Goal: Share content: Share content

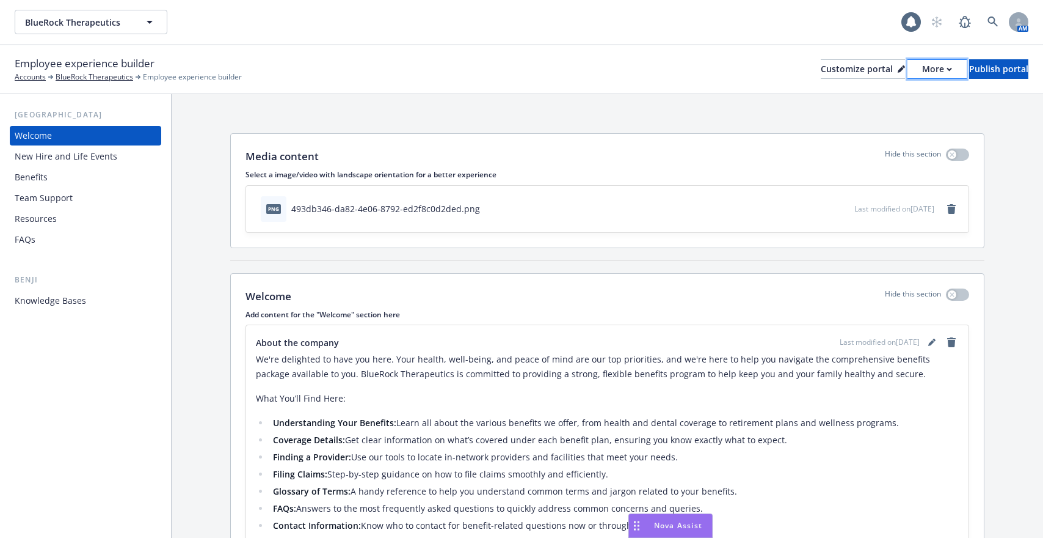
click at [922, 68] on div "More" at bounding box center [937, 69] width 30 height 18
click at [896, 100] on link "Copy preview link" at bounding box center [872, 96] width 111 height 24
click at [1002, 22] on link at bounding box center [993, 22] width 24 height 24
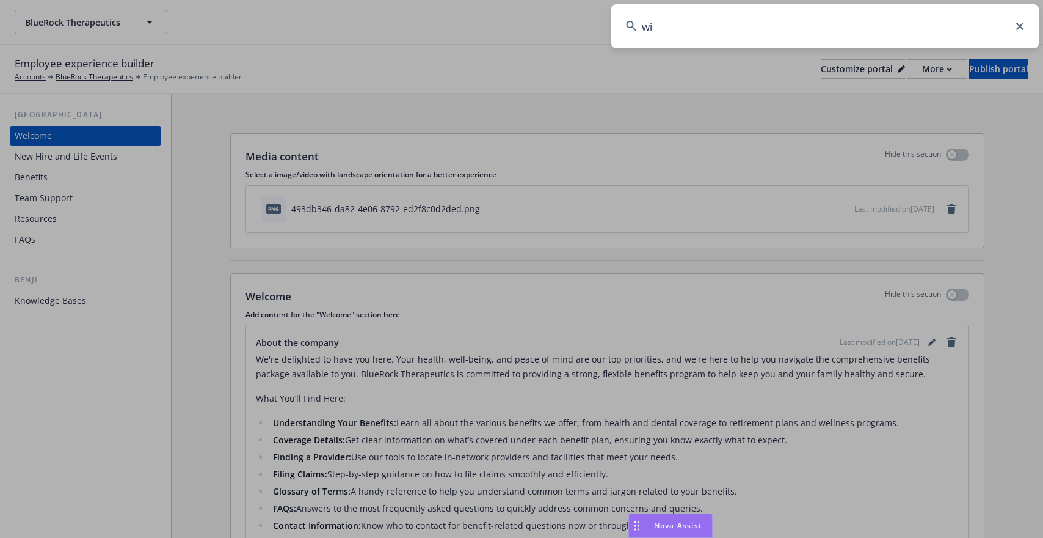
type input "w"
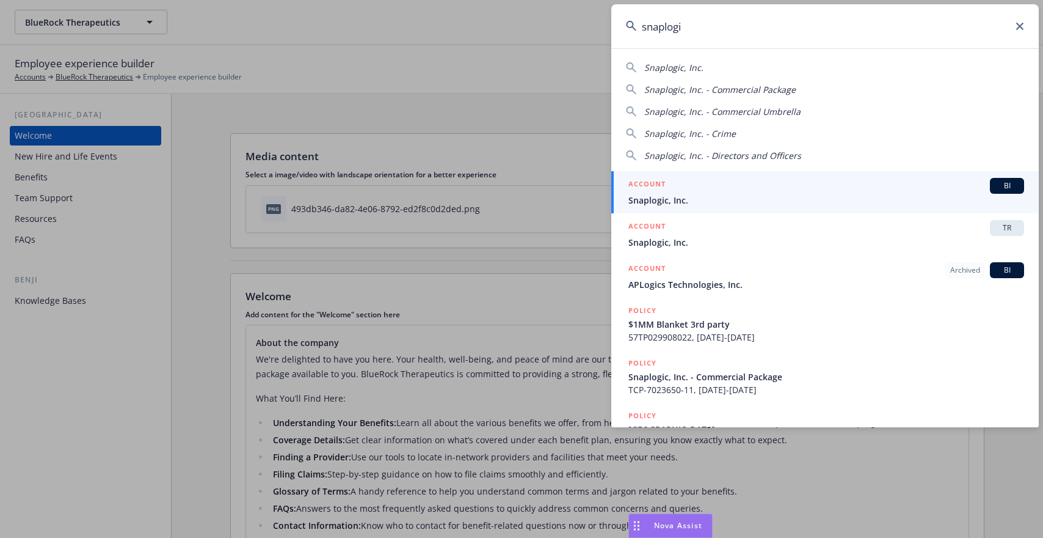
type input "snaplogi"
